Goal: Task Accomplishment & Management: Manage account settings

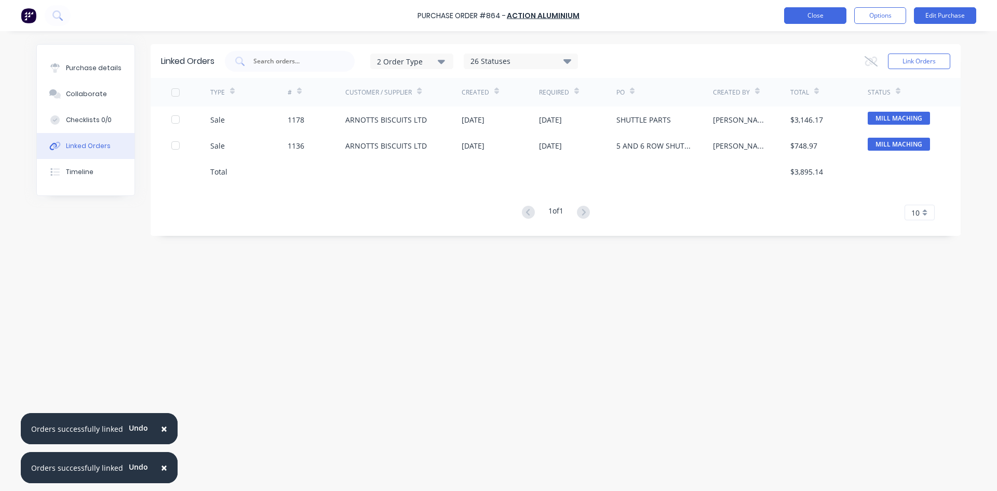
click at [821, 9] on button "Close" at bounding box center [815, 15] width 62 height 17
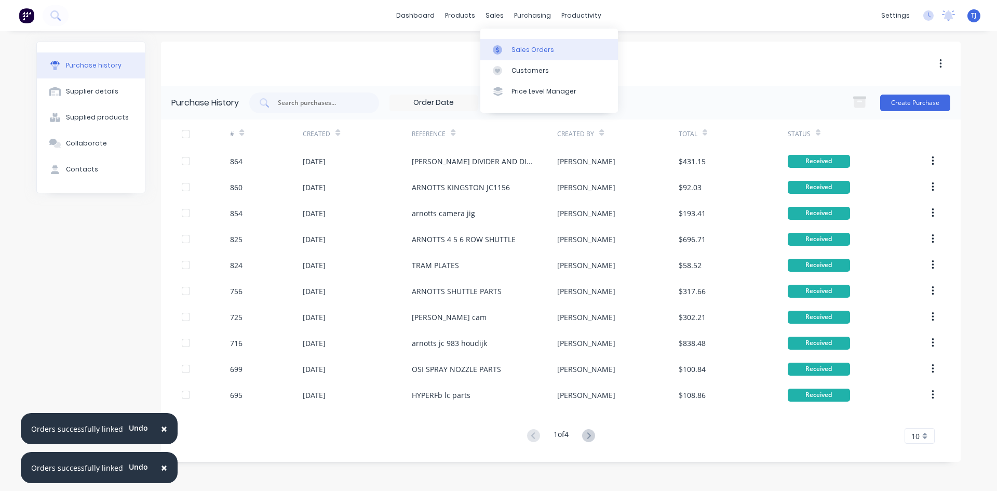
click at [525, 48] on div "Sales Orders" at bounding box center [533, 49] width 43 height 9
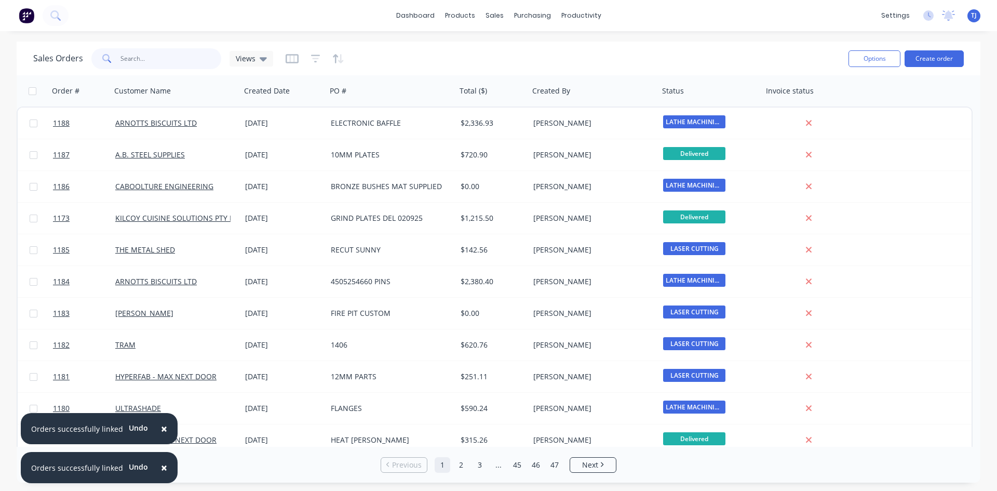
click at [138, 57] on input "text" at bounding box center [170, 58] width 101 height 21
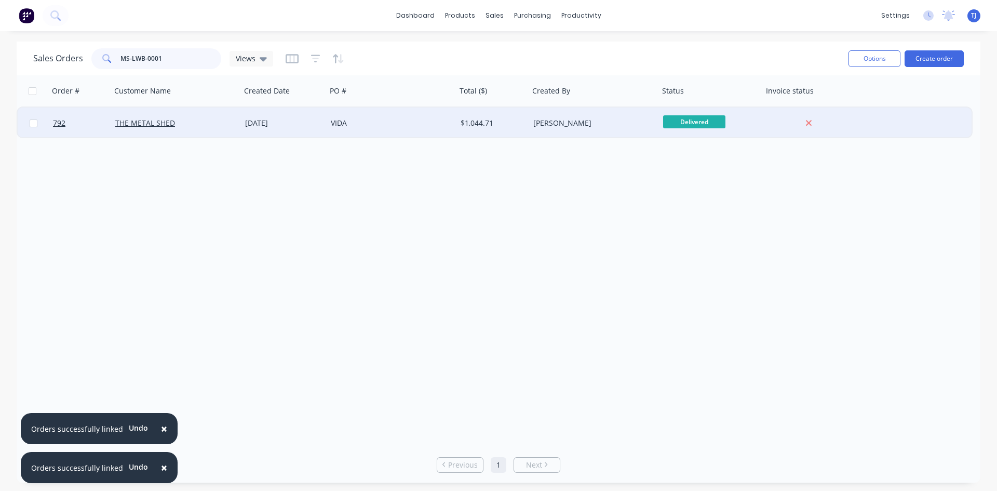
type input "MS-LWB-0001"
click at [268, 123] on div "[DATE]" at bounding box center [283, 123] width 77 height 10
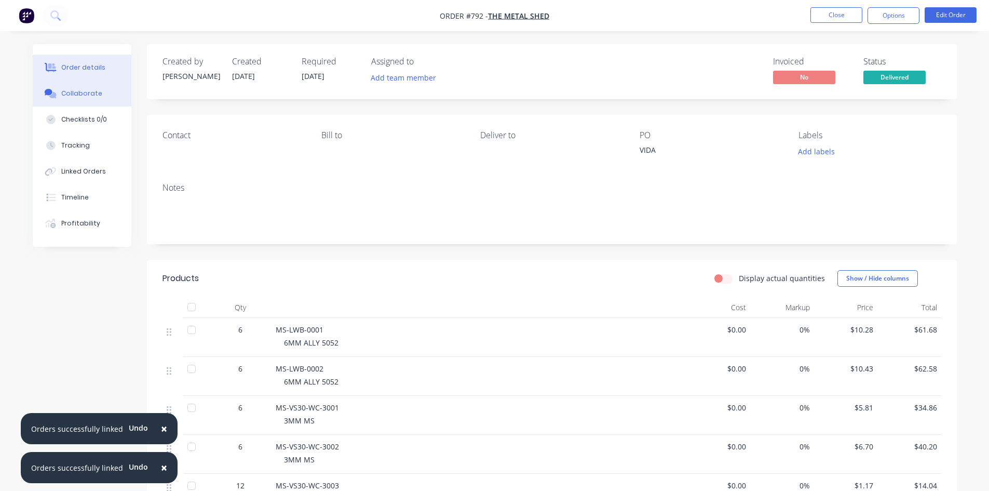
click at [71, 89] on div "Collaborate" at bounding box center [81, 93] width 41 height 9
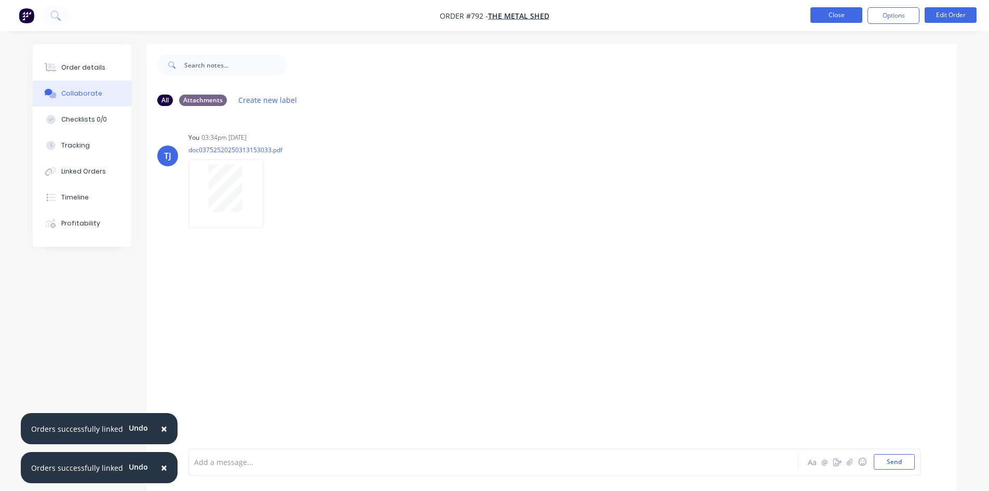
click at [821, 17] on button "Close" at bounding box center [837, 15] width 52 height 16
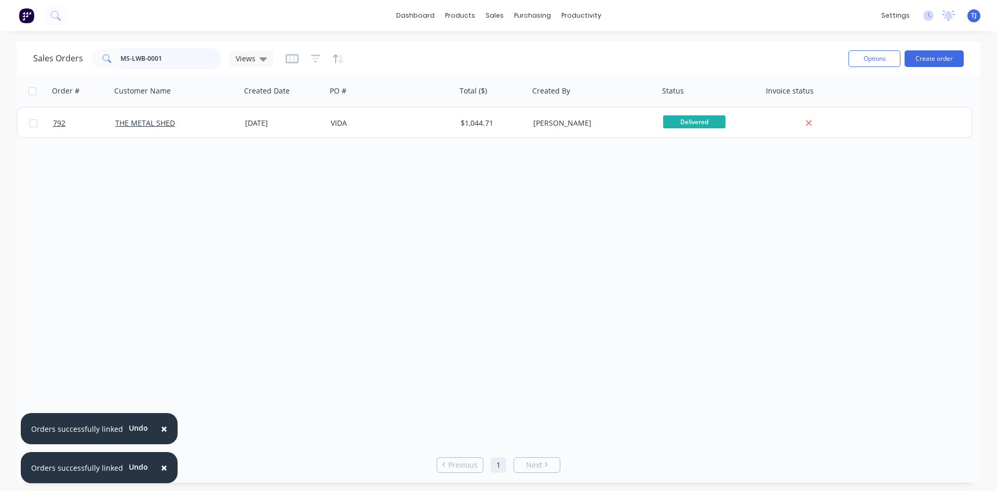
click at [165, 61] on input "MS-LWB-0001" at bounding box center [170, 58] width 101 height 21
click at [506, 50] on div at bounding box center [501, 49] width 16 height 9
click at [513, 57] on link "Sales Orders" at bounding box center [549, 49] width 138 height 21
click at [131, 58] on input "MS-LWB-0002" at bounding box center [170, 58] width 101 height 21
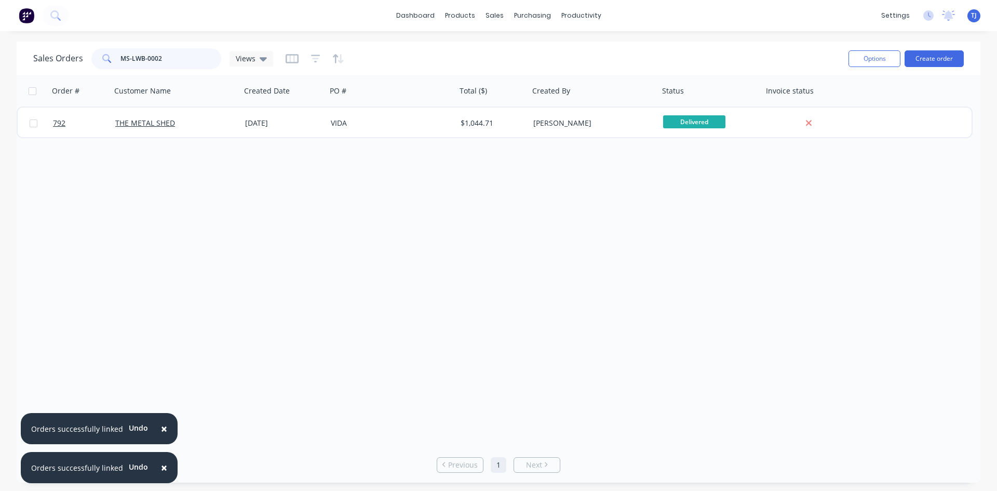
click at [131, 58] on input "MS-LWB-0002" at bounding box center [170, 58] width 101 height 21
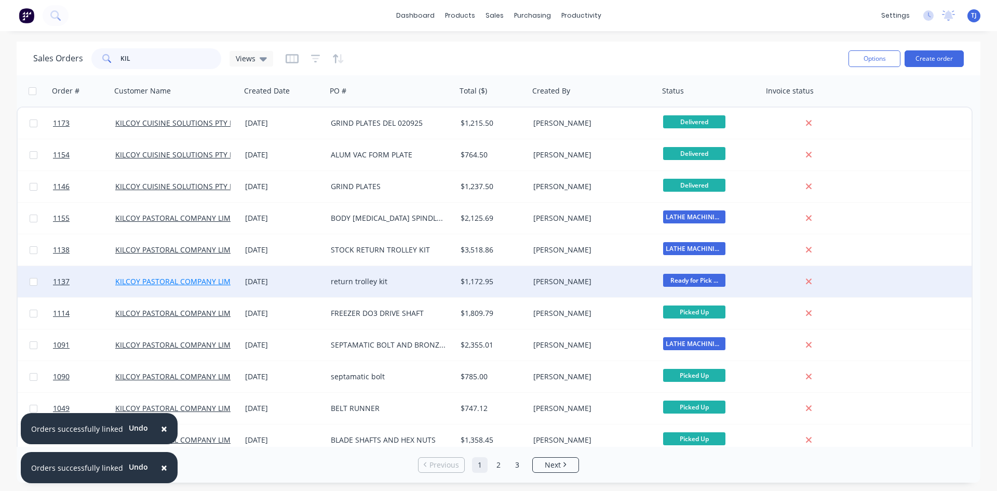
type input "KIL"
click at [210, 278] on link "KILCOY PASTORAL COMPANY LIMITED" at bounding box center [180, 281] width 131 height 10
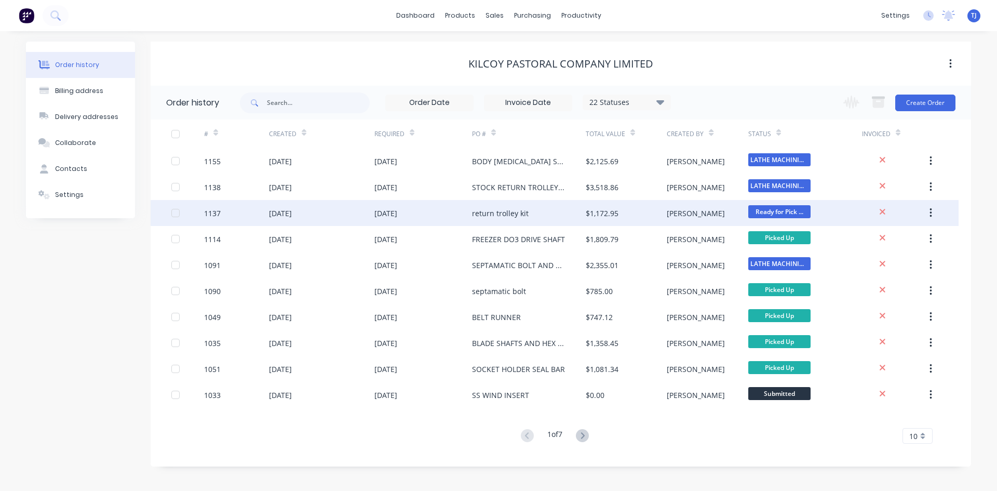
click at [495, 210] on div "return trolley kit" at bounding box center [500, 213] width 57 height 11
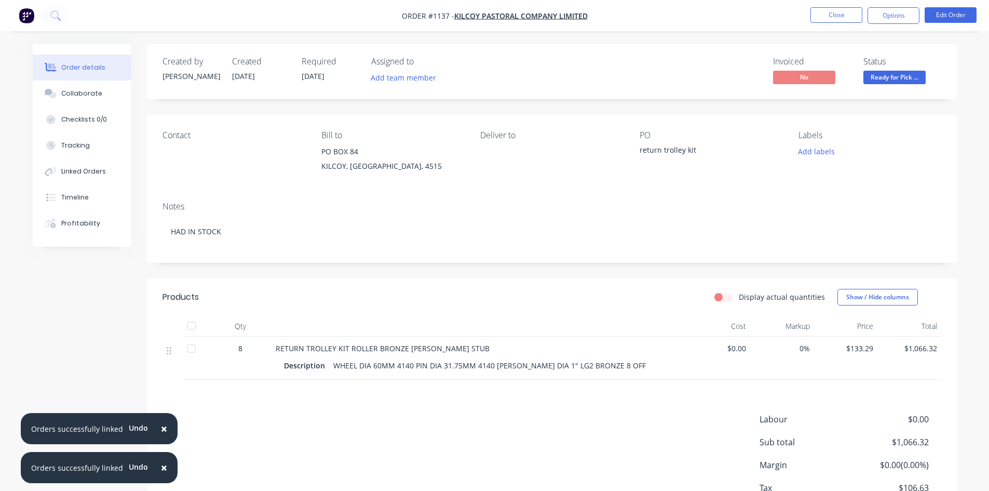
click at [903, 78] on span "Ready for Pick ..." at bounding box center [895, 77] width 62 height 13
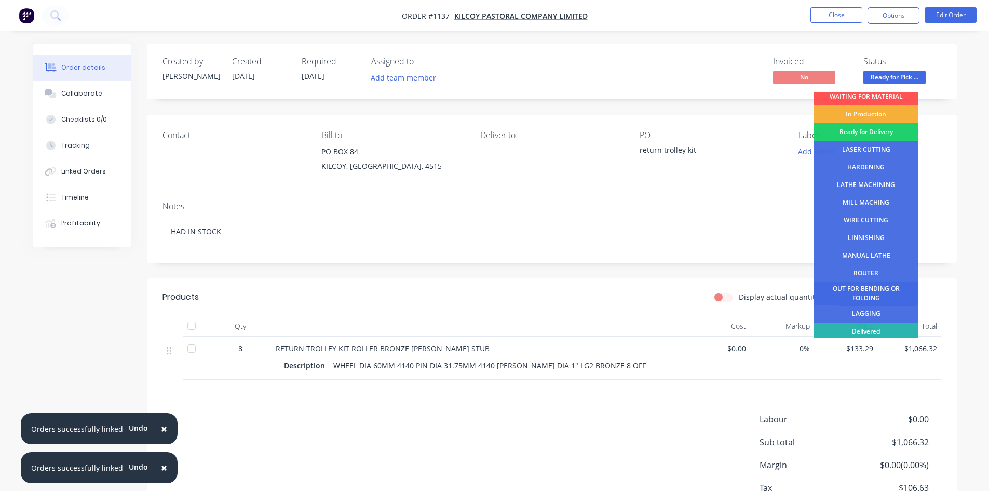
scroll to position [42, 0]
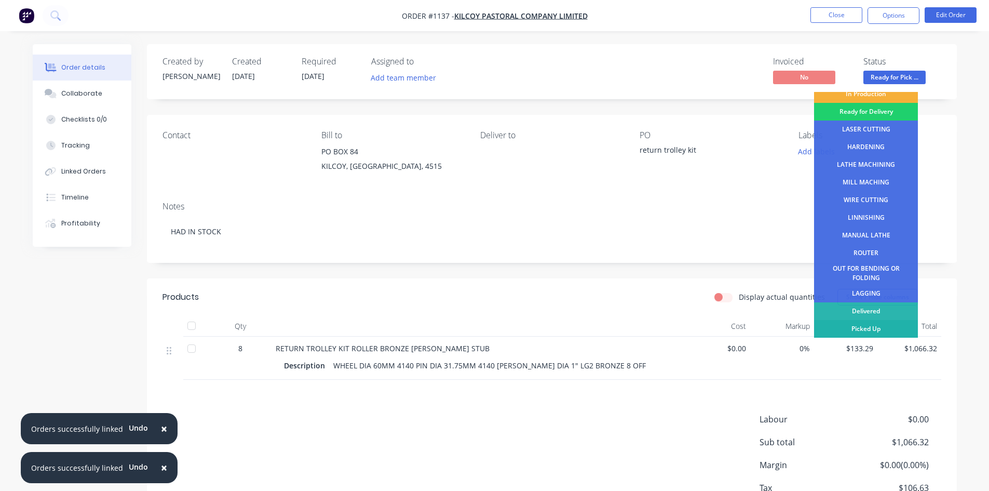
click at [889, 327] on div "Picked Up" at bounding box center [866, 329] width 104 height 18
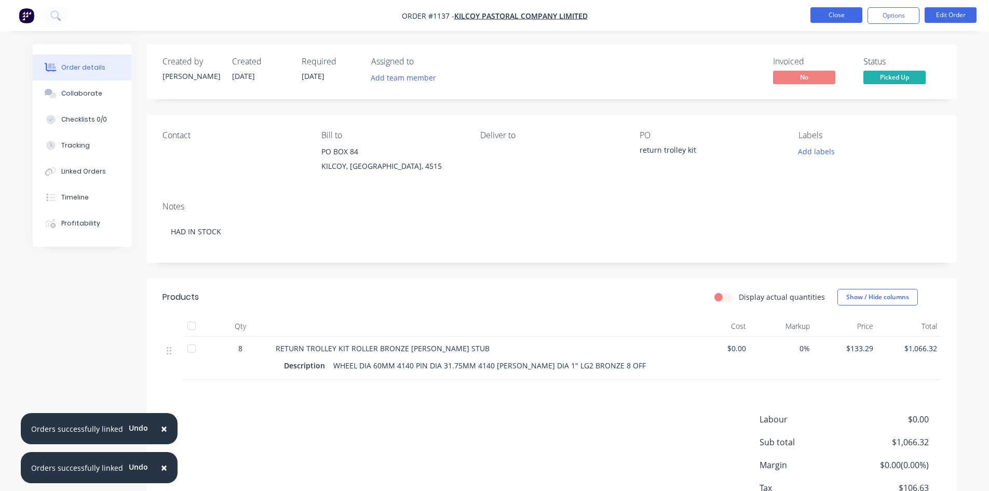
click at [841, 20] on button "Close" at bounding box center [837, 15] width 52 height 16
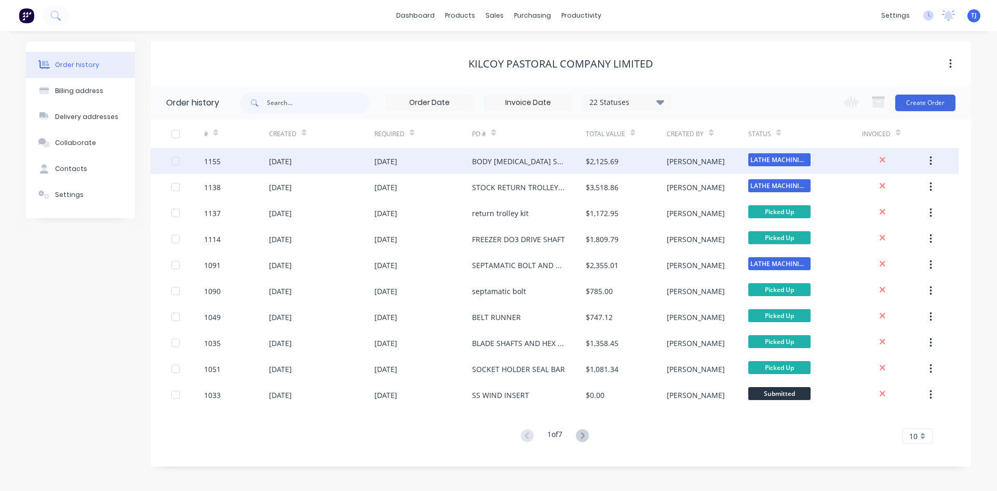
click at [409, 170] on div "[DATE]" at bounding box center [423, 161] width 98 height 26
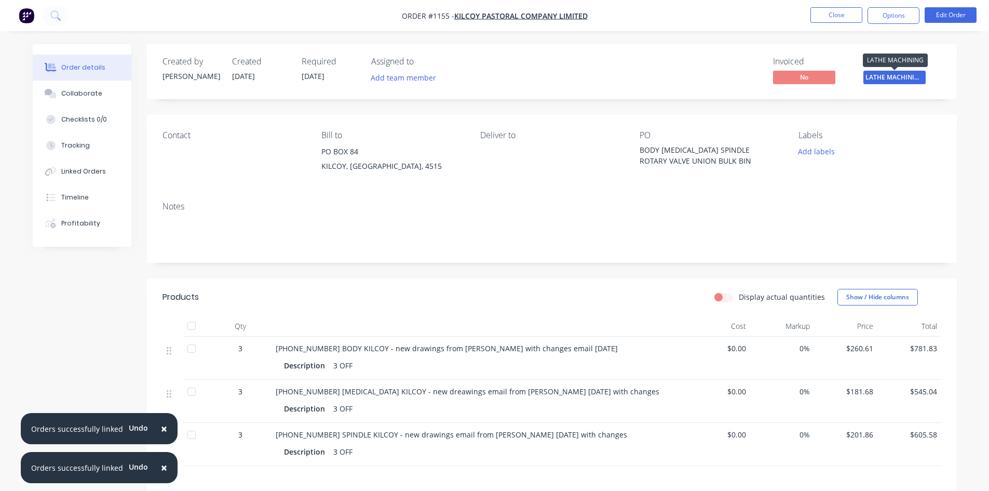
click at [903, 76] on span "LATHE MACHINING" at bounding box center [895, 77] width 62 height 13
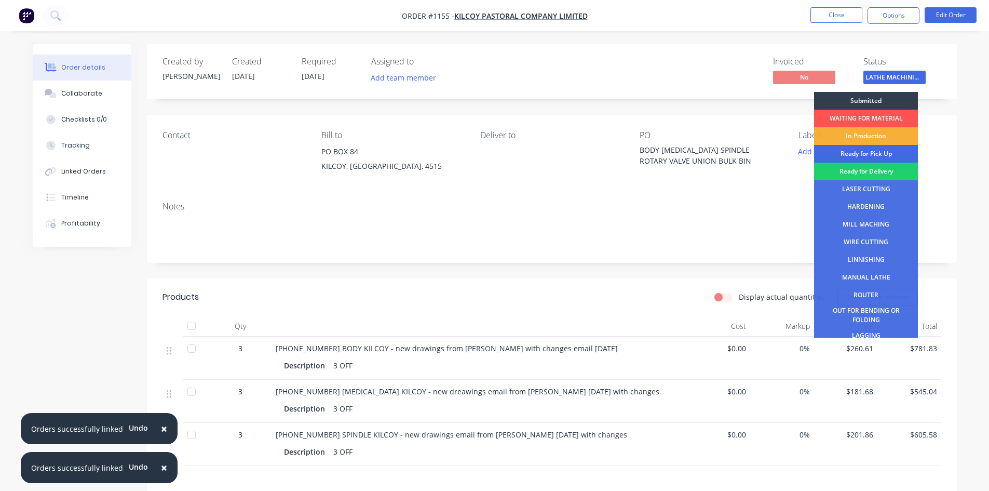
click at [849, 154] on div "Ready for Pick Up" at bounding box center [866, 154] width 104 height 18
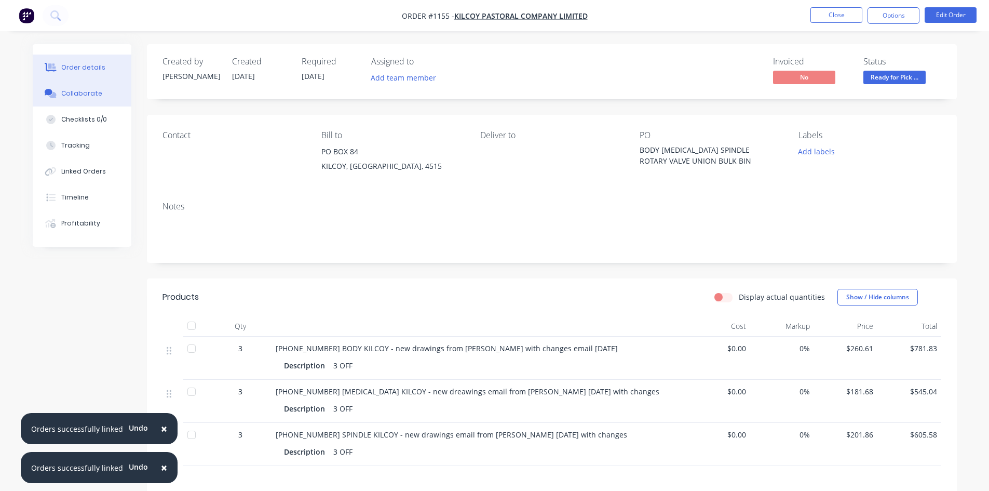
click at [83, 93] on div "Collaborate" at bounding box center [81, 93] width 41 height 9
